Goal: Use online tool/utility: Utilize a website feature to perform a specific function

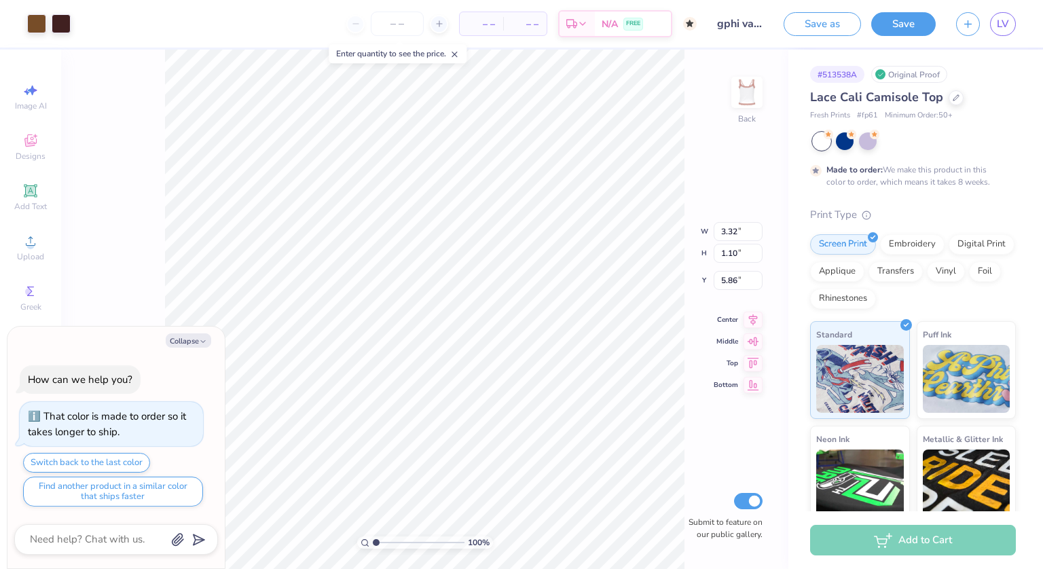
type textarea "x"
type input "4.42"
type textarea "x"
type input "8.40"
type textarea "x"
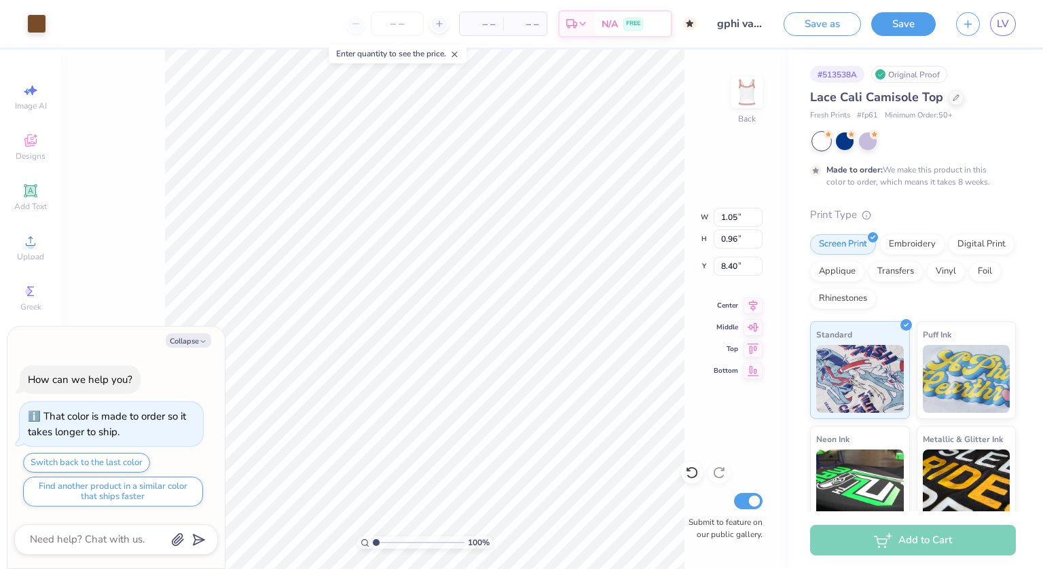
type input "2.82"
type textarea "x"
type input "2.66"
type textarea "x"
